Goal: Information Seeking & Learning: Find specific fact

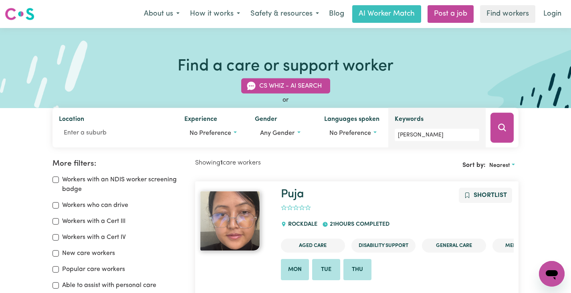
drag, startPoint x: 432, startPoint y: 141, endPoint x: 431, endPoint y: 137, distance: 4.5
click at [432, 141] on div "Keywords [PERSON_NAME]" at bounding box center [436, 128] width 97 height 40
click at [431, 135] on input "[PERSON_NAME]" at bounding box center [436, 135] width 85 height 12
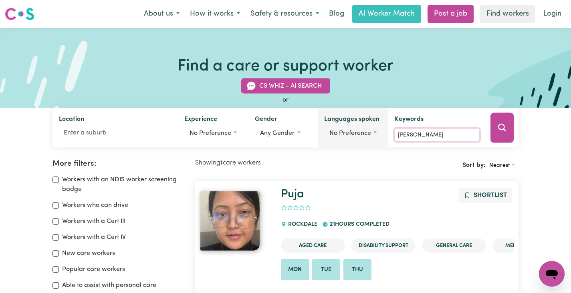
drag, startPoint x: 408, startPoint y: 135, endPoint x: 382, endPoint y: 135, distance: 25.2
click at [382, 135] on div "Location Experience No preference Gender Any gender Languages spoken No prefere…" at bounding box center [285, 128] width 466 height 40
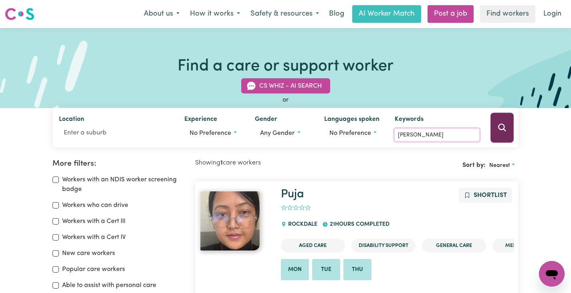
paste input "Md [PERSON_NAME]"
click at [500, 129] on icon "Search" at bounding box center [502, 128] width 8 height 8
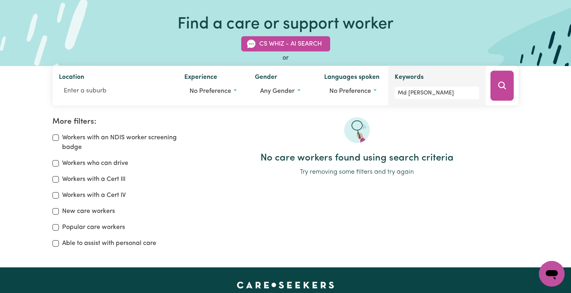
scroll to position [26, 0]
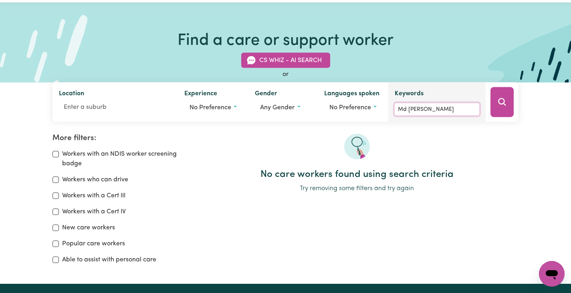
click at [444, 110] on input "Md [PERSON_NAME]" at bounding box center [436, 109] width 85 height 12
drag, startPoint x: 443, startPoint y: 108, endPoint x: 421, endPoint y: 108, distance: 21.6
click at [421, 108] on input "Md [PERSON_NAME]" at bounding box center [436, 109] width 85 height 12
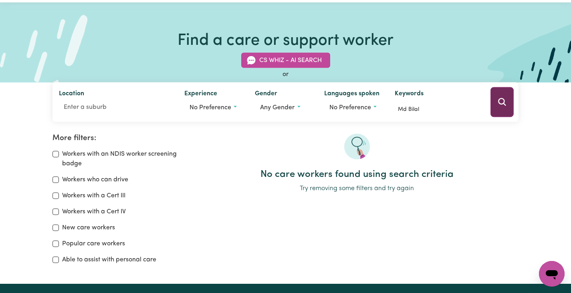
click at [503, 102] on icon "Search" at bounding box center [502, 102] width 8 height 8
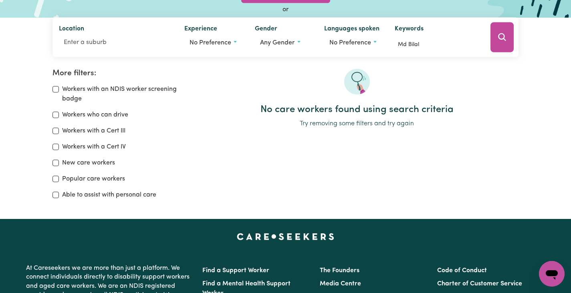
scroll to position [78, 0]
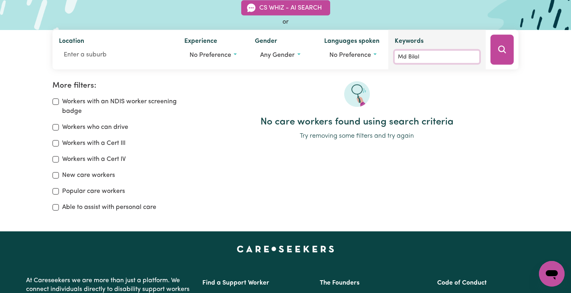
drag, startPoint x: 425, startPoint y: 57, endPoint x: 408, endPoint y: 57, distance: 17.2
click at [408, 57] on input "Md Bilal" at bounding box center [436, 57] width 85 height 12
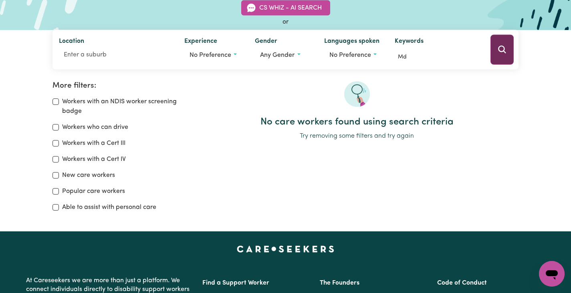
click at [501, 52] on icon "Search" at bounding box center [502, 50] width 10 height 10
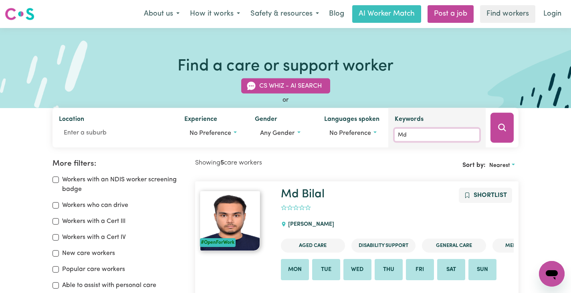
click at [423, 131] on input "Md" at bounding box center [436, 135] width 85 height 12
drag, startPoint x: 397, startPoint y: 133, endPoint x: 388, endPoint y: 133, distance: 8.8
click at [388, 133] on div "Keywords Md" at bounding box center [436, 128] width 97 height 40
paste input "[PERSON_NAME]"
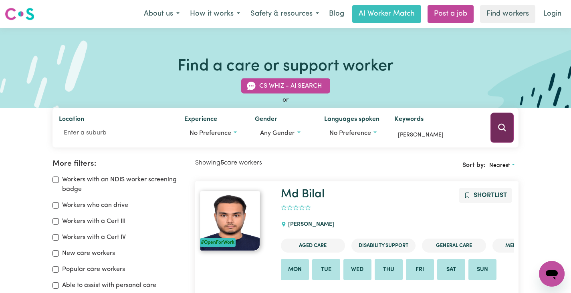
click at [507, 123] on button "Search" at bounding box center [501, 128] width 23 height 30
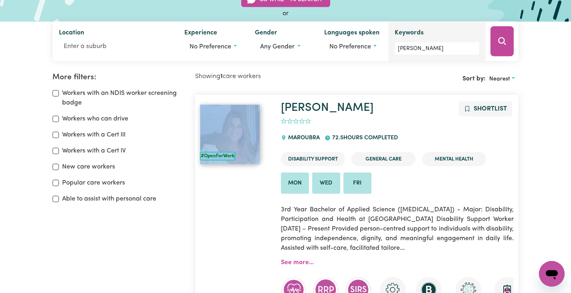
scroll to position [85, 0]
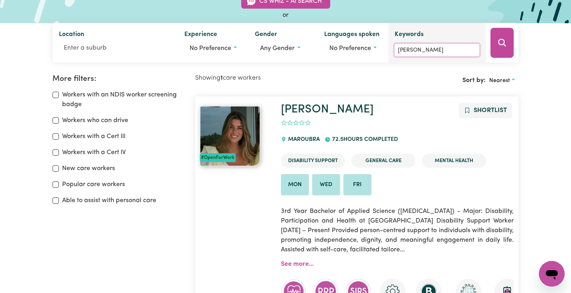
click at [451, 49] on input "[PERSON_NAME]" at bounding box center [436, 50] width 85 height 12
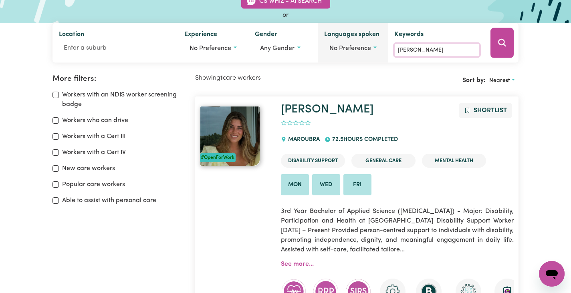
drag, startPoint x: 451, startPoint y: 49, endPoint x: 382, endPoint y: 45, distance: 69.0
click at [382, 45] on div "Location Experience No preference Gender Any gender Languages spoken No prefere…" at bounding box center [285, 43] width 466 height 40
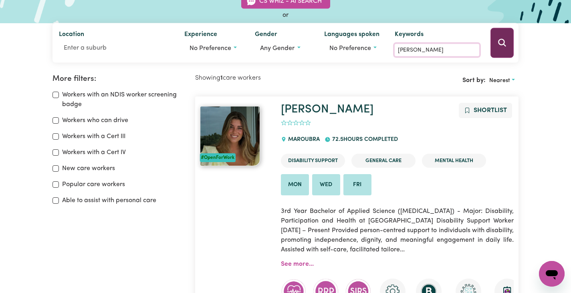
paste input "[PERSON_NAME]"
type input "[PERSON_NAME]"
click at [499, 42] on icon "Search" at bounding box center [502, 43] width 8 height 8
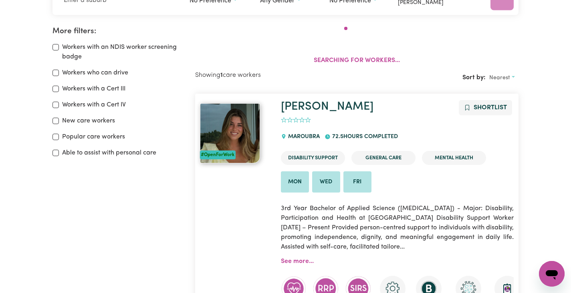
scroll to position [134, 0]
